Goal: Use online tool/utility: Utilize a website feature to perform a specific function

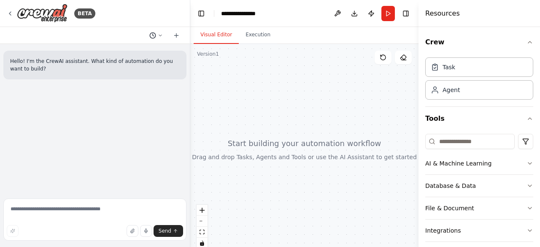
scroll to position [51, 0]
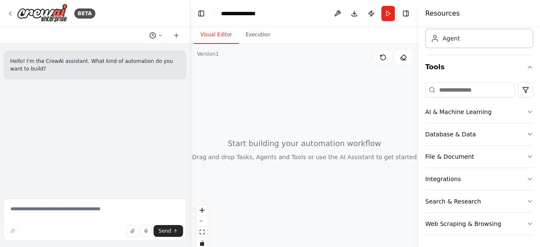
click at [161, 38] on button at bounding box center [156, 35] width 20 height 10
click at [10, 11] on div at bounding box center [95, 123] width 190 height 247
click at [10, 11] on icon at bounding box center [10, 13] width 7 height 7
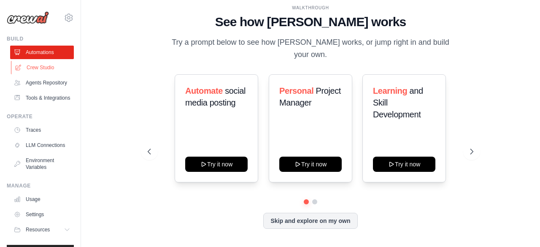
click at [30, 71] on link "Crew Studio" at bounding box center [43, 67] width 64 height 13
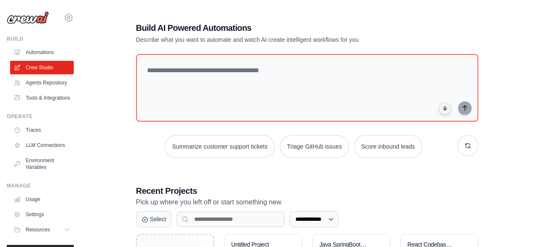
scroll to position [187, 0]
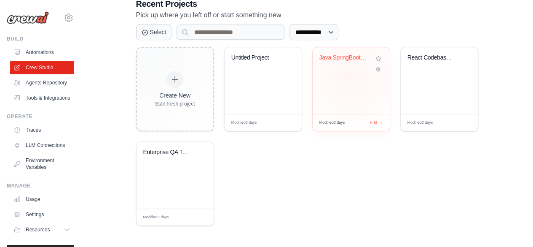
click at [352, 75] on div "Java SpringBoot Code Conversion Aut..." at bounding box center [351, 80] width 77 height 67
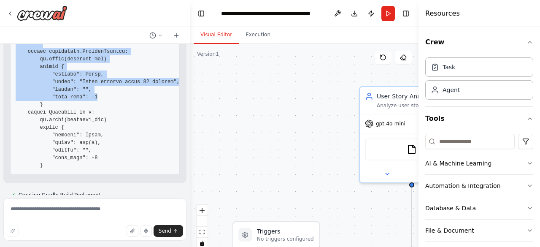
scroll to position [1949, 0]
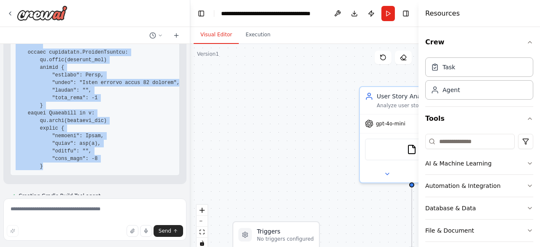
drag, startPoint x: 16, startPoint y: 70, endPoint x: 146, endPoint y: 119, distance: 139.0
copy code "import subprocess import os import json from typing import Dict, Any, Optional …"
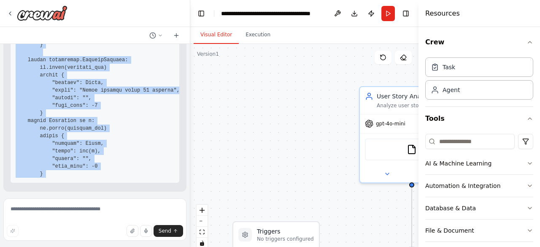
scroll to position [2603, 0]
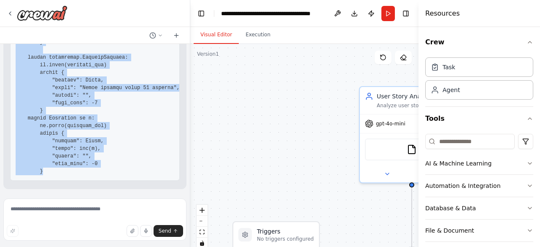
drag, startPoint x: 16, startPoint y: 185, endPoint x: 121, endPoint y: 139, distance: 115.0
copy code "import subprocess import os import json from typing import Dict, Any, Optional …"
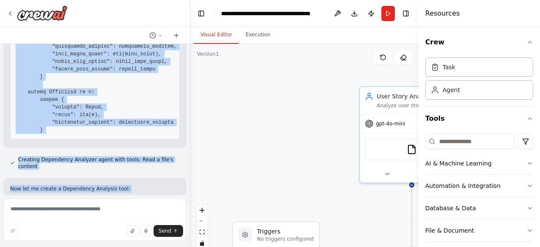
scroll to position [3584, 0]
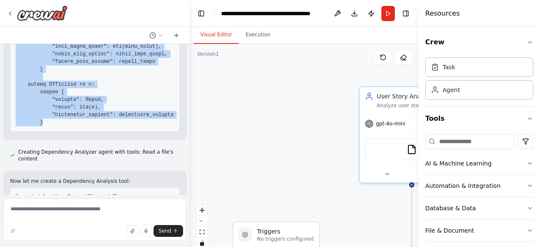
drag, startPoint x: 16, startPoint y: 83, endPoint x: 136, endPoint y: 83, distance: 120.6
copy code "import subprocess import os import re import json from typing import Dict, Any,…"
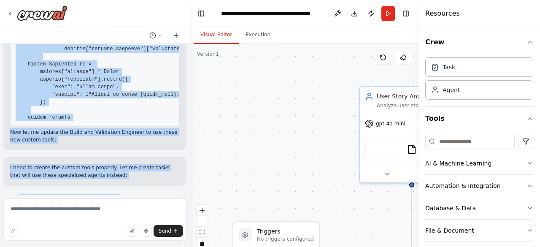
scroll to position [4817, 0]
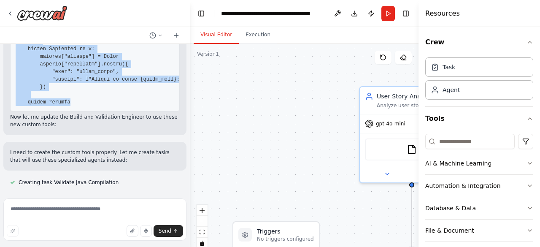
drag, startPoint x: 16, startPoint y: 156, endPoint x: 128, endPoint y: 62, distance: 146.4
copy code "import xml.etree.ElementTree as ET import os import re import json from typing …"
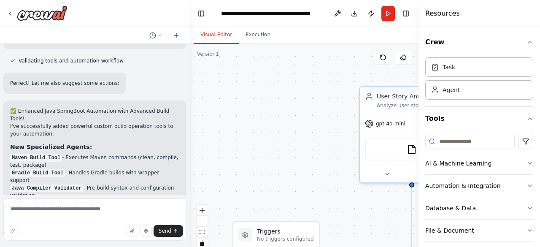
scroll to position [5110, 0]
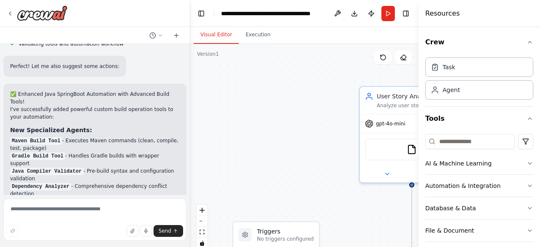
click at [132, 213] on li "Validate Java Compilation - Pre-build syntax and SpringBoot validation" at bounding box center [94, 220] width 169 height 15
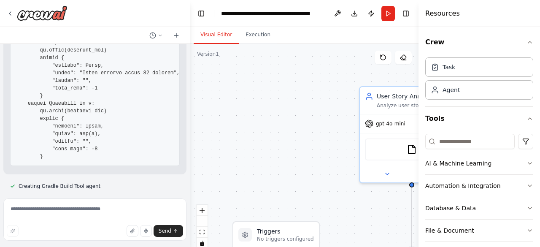
scroll to position [1973, 0]
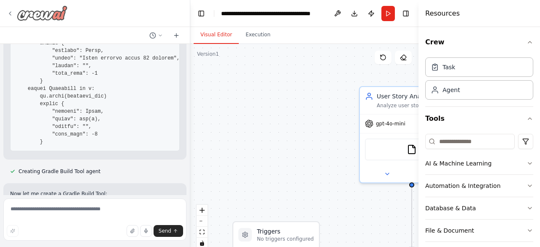
click at [9, 14] on icon at bounding box center [10, 13] width 2 height 3
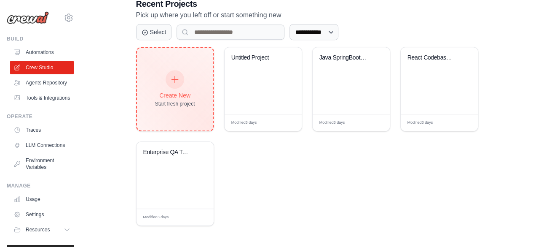
click at [178, 81] on icon at bounding box center [174, 79] width 9 height 9
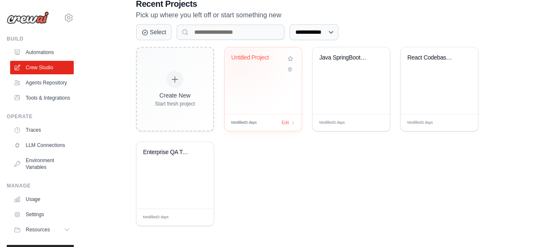
click at [241, 54] on div "Untitled Project" at bounding box center [256, 58] width 51 height 8
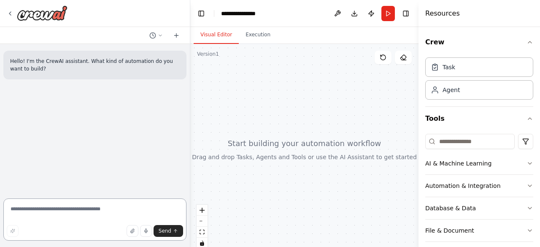
click at [49, 207] on textarea at bounding box center [94, 219] width 183 height 42
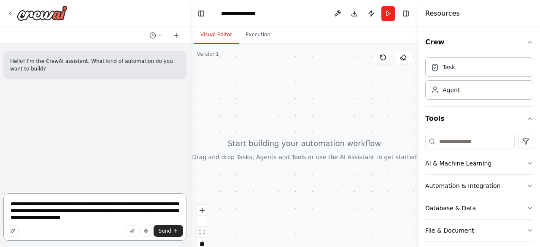
type textarea "**********"
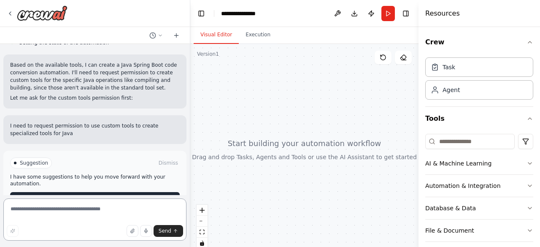
scroll to position [422, 0]
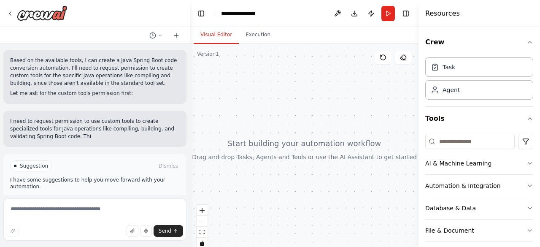
click at [62, 177] on div "Suggestion Dismiss I have some suggestions to help you move forward with your a…" at bounding box center [94, 184] width 169 height 48
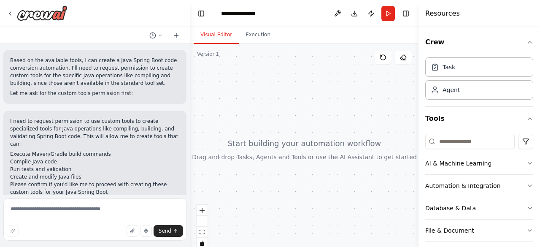
click at [188, 184] on div at bounding box center [188, 123] width 3 height 247
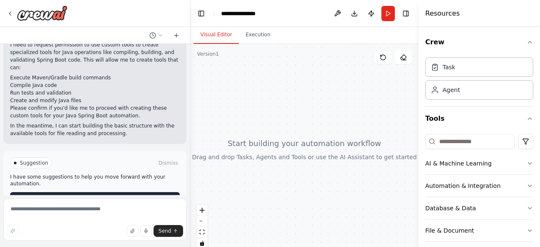
click at [142, 192] on button "Enable coding skills" at bounding box center [94, 198] width 169 height 13
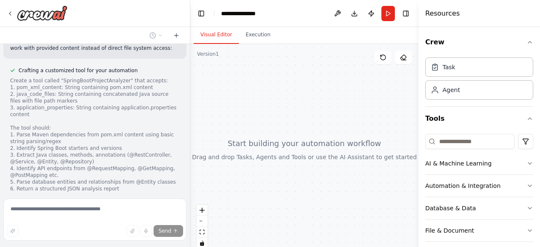
scroll to position [901, 0]
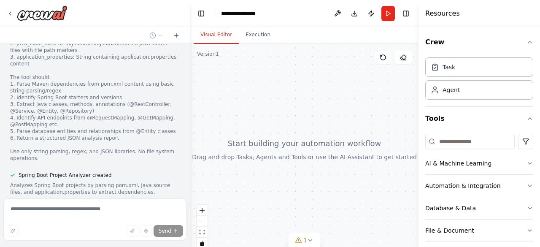
click at [164, 212] on button "View code" at bounding box center [167, 215] width 26 height 7
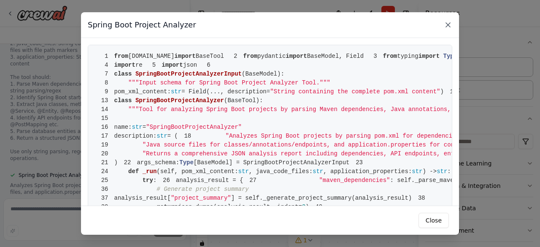
click at [448, 26] on icon at bounding box center [448, 25] width 8 height 8
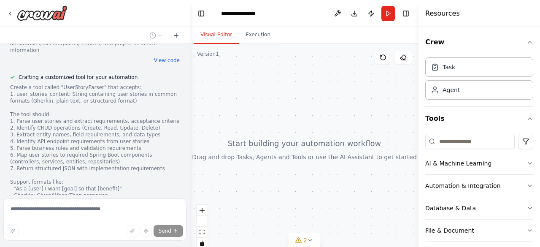
scroll to position [1100, 0]
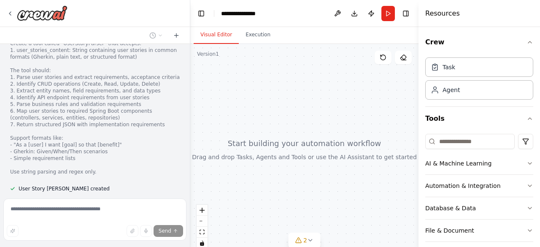
click at [169, 212] on button "View code" at bounding box center [167, 215] width 26 height 7
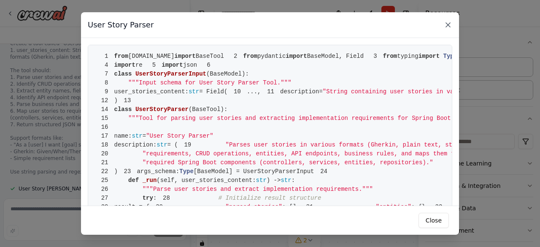
click at [444, 27] on icon at bounding box center [448, 25] width 8 height 8
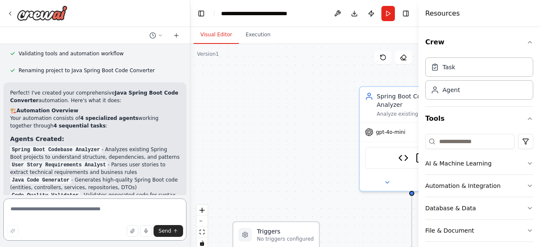
scroll to position [2616, 0]
